Goal: Register for event/course

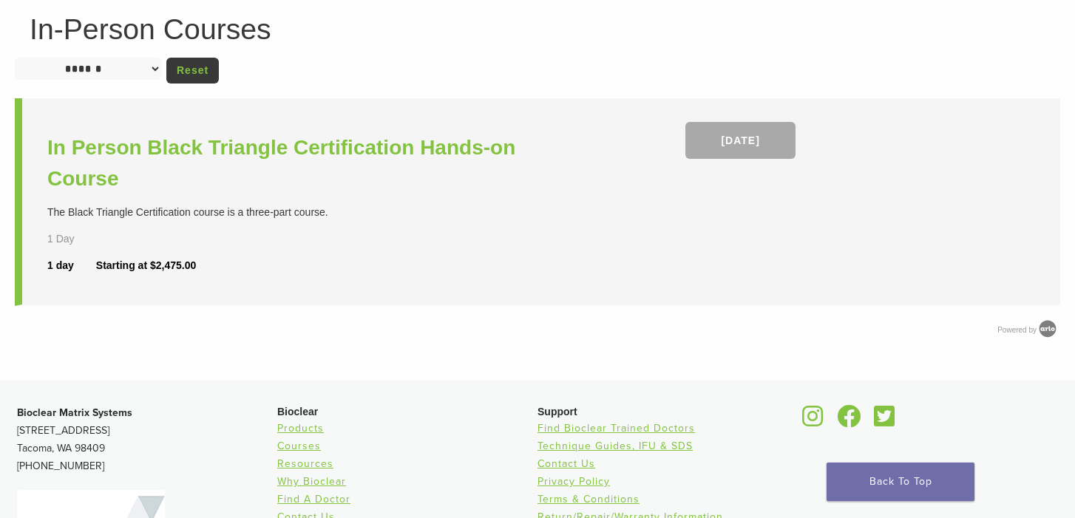
scroll to position [72, 0]
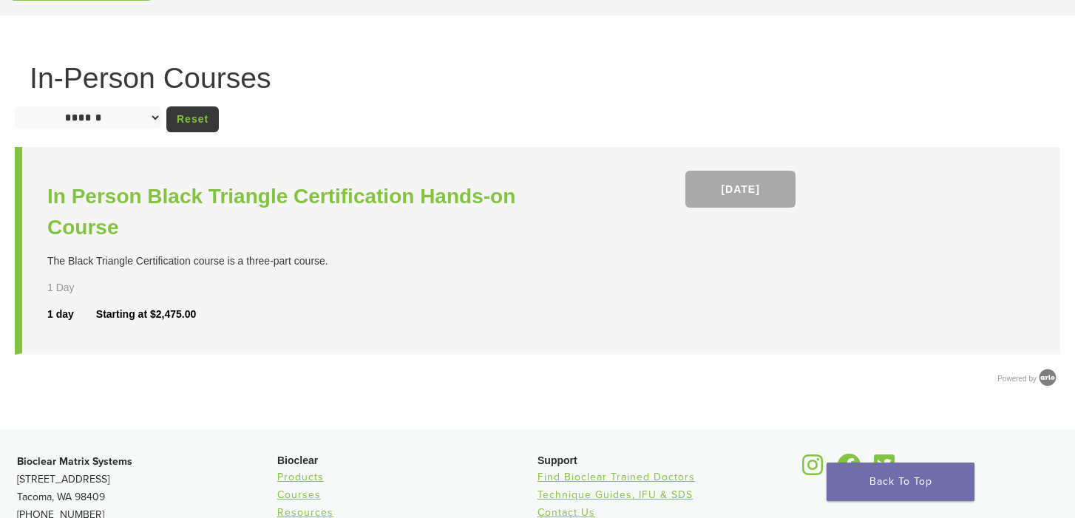
click at [156, 115] on select "**********" at bounding box center [88, 118] width 146 height 22
select select
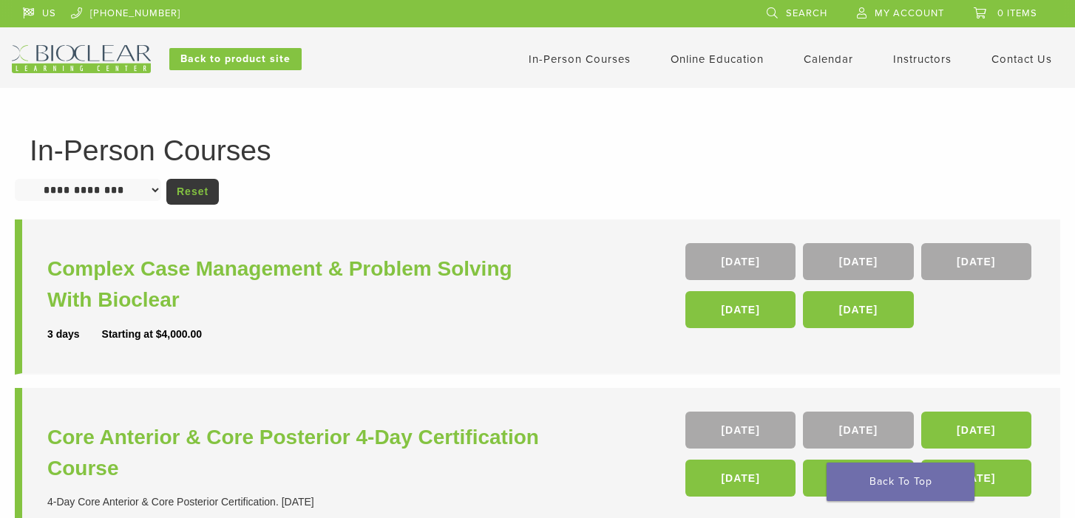
click at [560, 60] on link "In-Person Courses" at bounding box center [580, 59] width 102 height 13
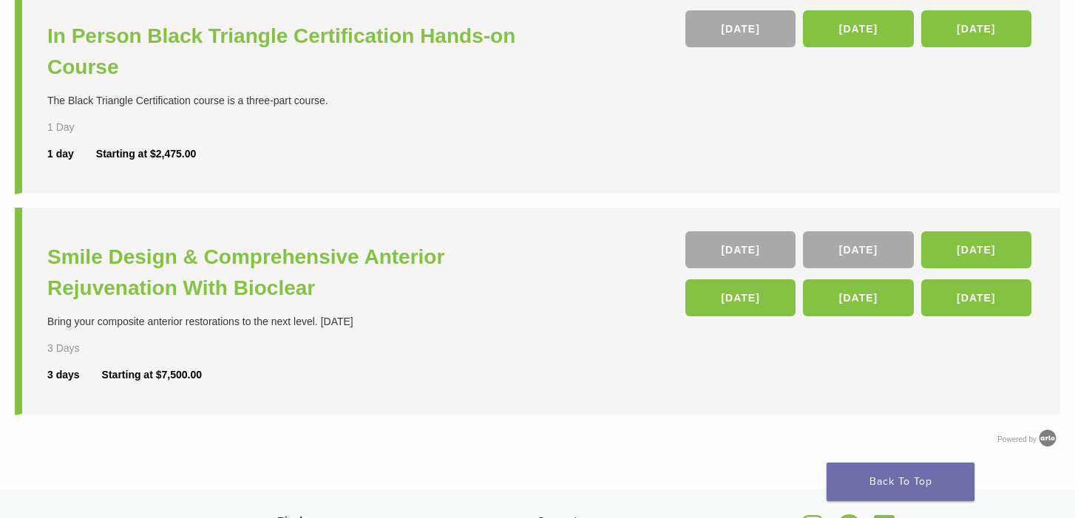
scroll to position [624, 0]
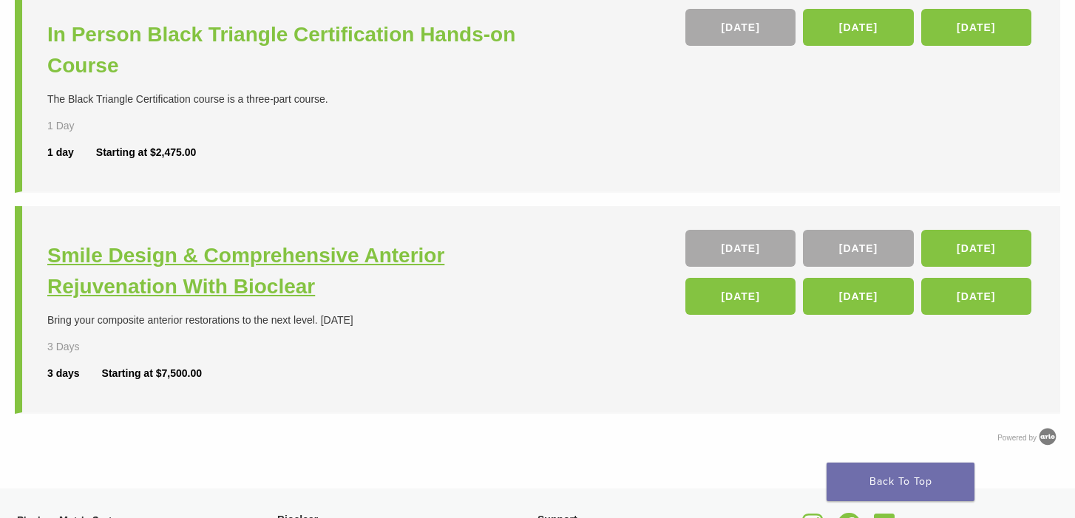
click at [237, 274] on h3 "Smile Design & Comprehensive Anterior Rejuvenation With Bioclear" at bounding box center [294, 271] width 494 height 62
click at [221, 288] on h3 "Smile Design & Comprehensive Anterior Rejuvenation With Bioclear" at bounding box center [294, 271] width 494 height 62
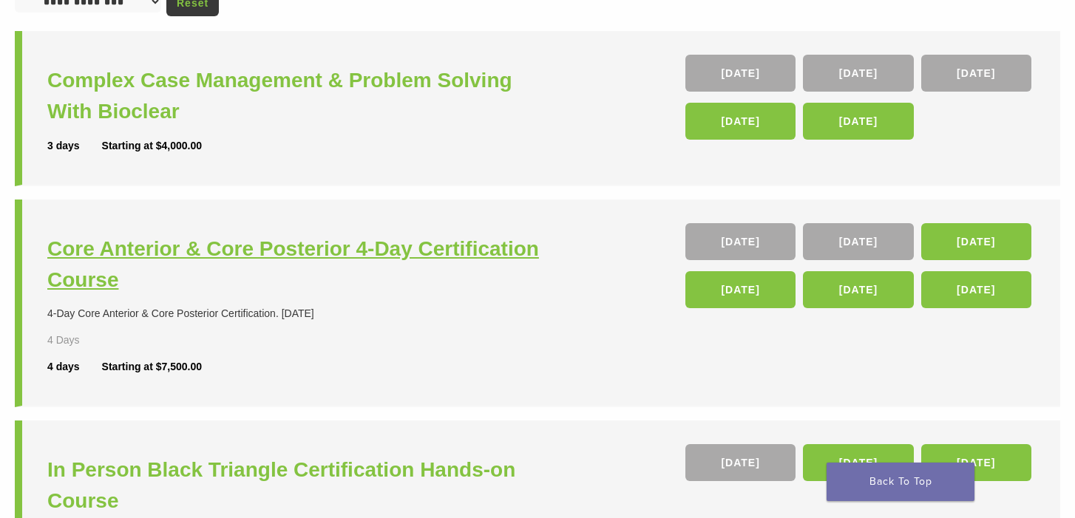
scroll to position [176, 0]
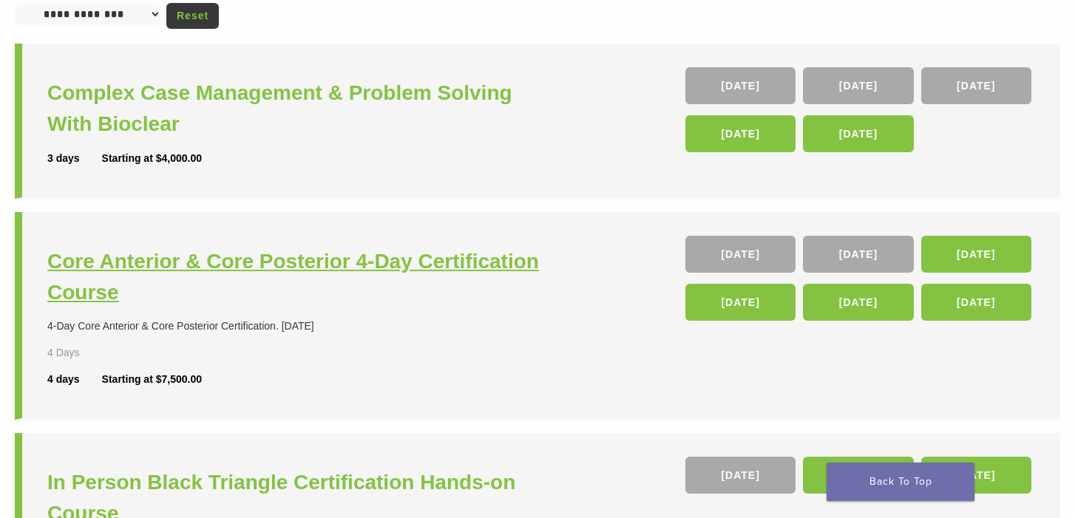
click at [129, 275] on h3 "Core Anterior & Core Posterior 4-Day Certification Course" at bounding box center [294, 277] width 494 height 62
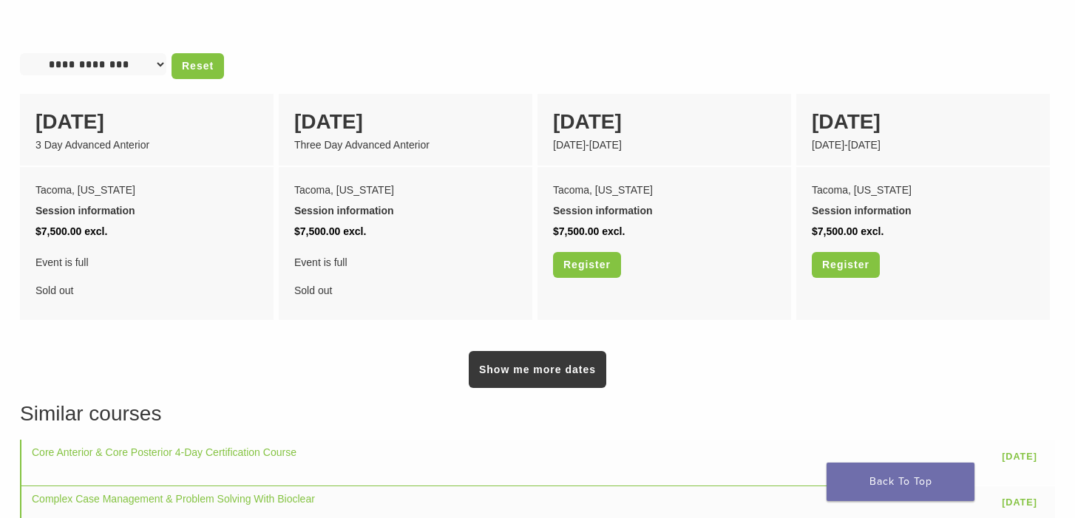
scroll to position [1079, 0]
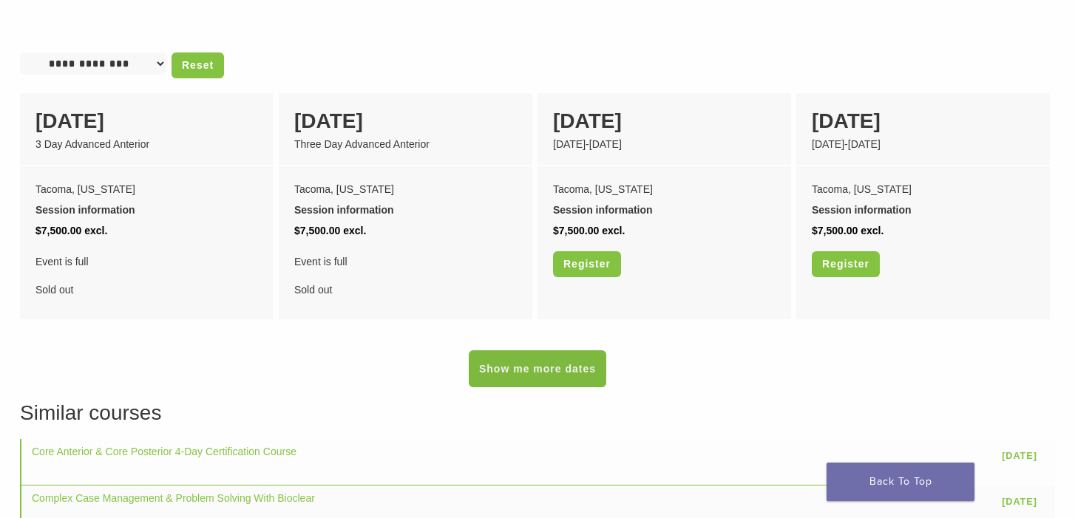
click at [521, 359] on link "Show me more dates" at bounding box center [538, 369] width 138 height 37
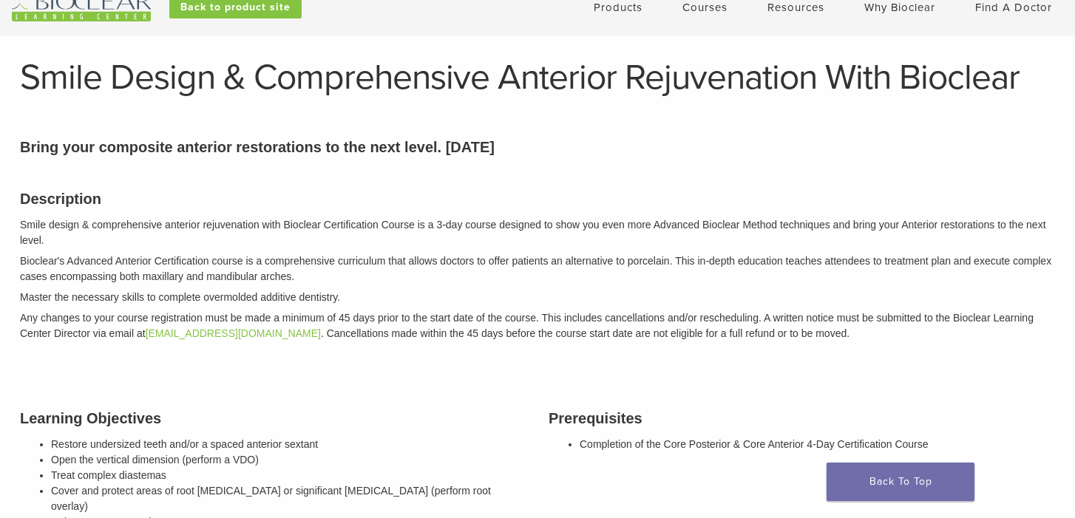
scroll to position [46, 0]
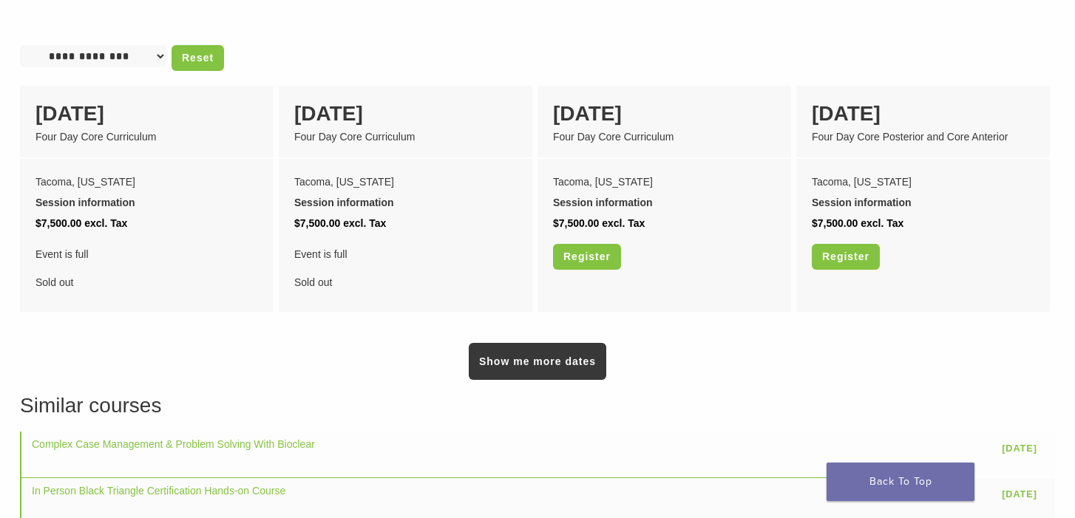
scroll to position [1251, 0]
click at [478, 350] on link "Show me more dates" at bounding box center [538, 362] width 138 height 37
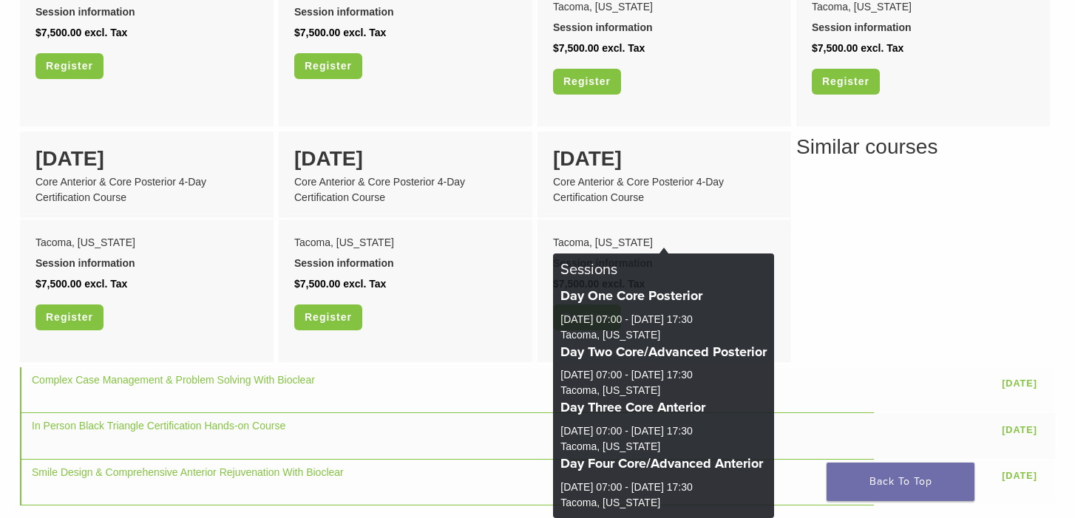
scroll to position [1676, 0]
